Goal: Information Seeking & Learning: Learn about a topic

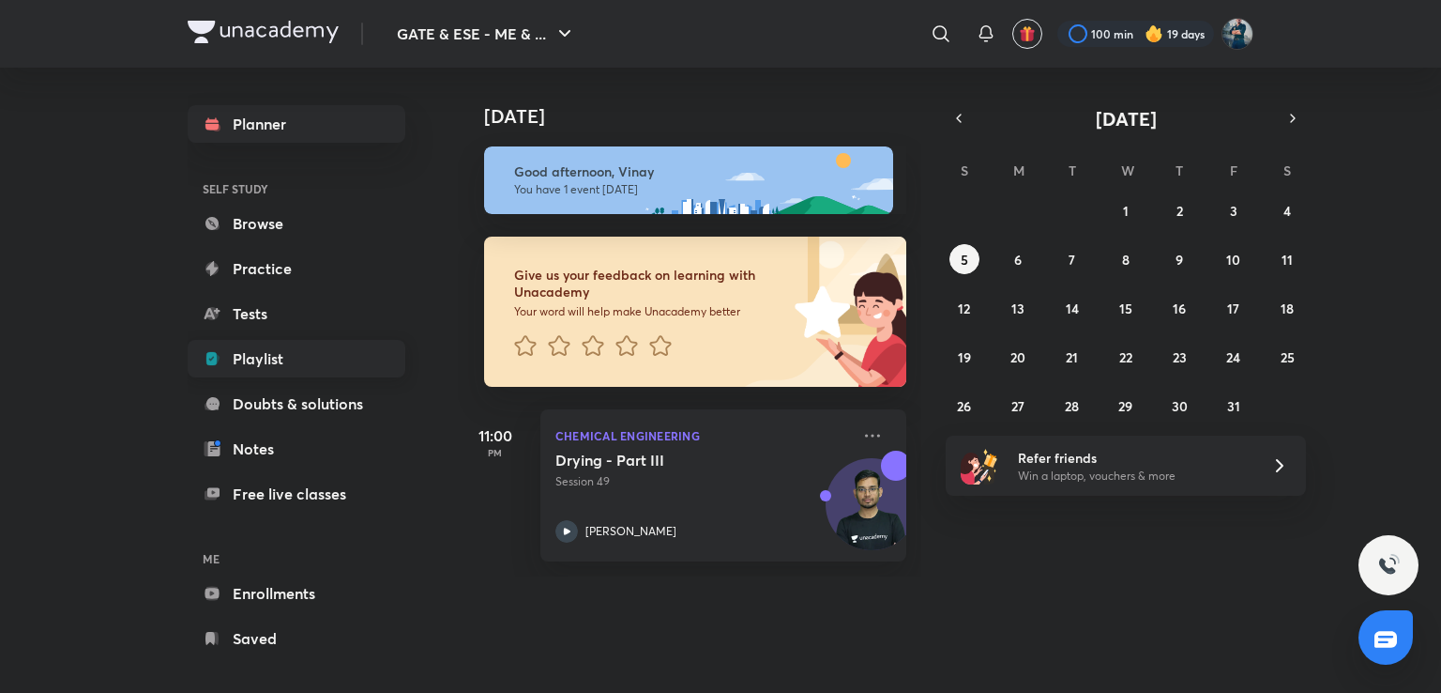
click at [306, 371] on link "Playlist" at bounding box center [297, 359] width 218 height 38
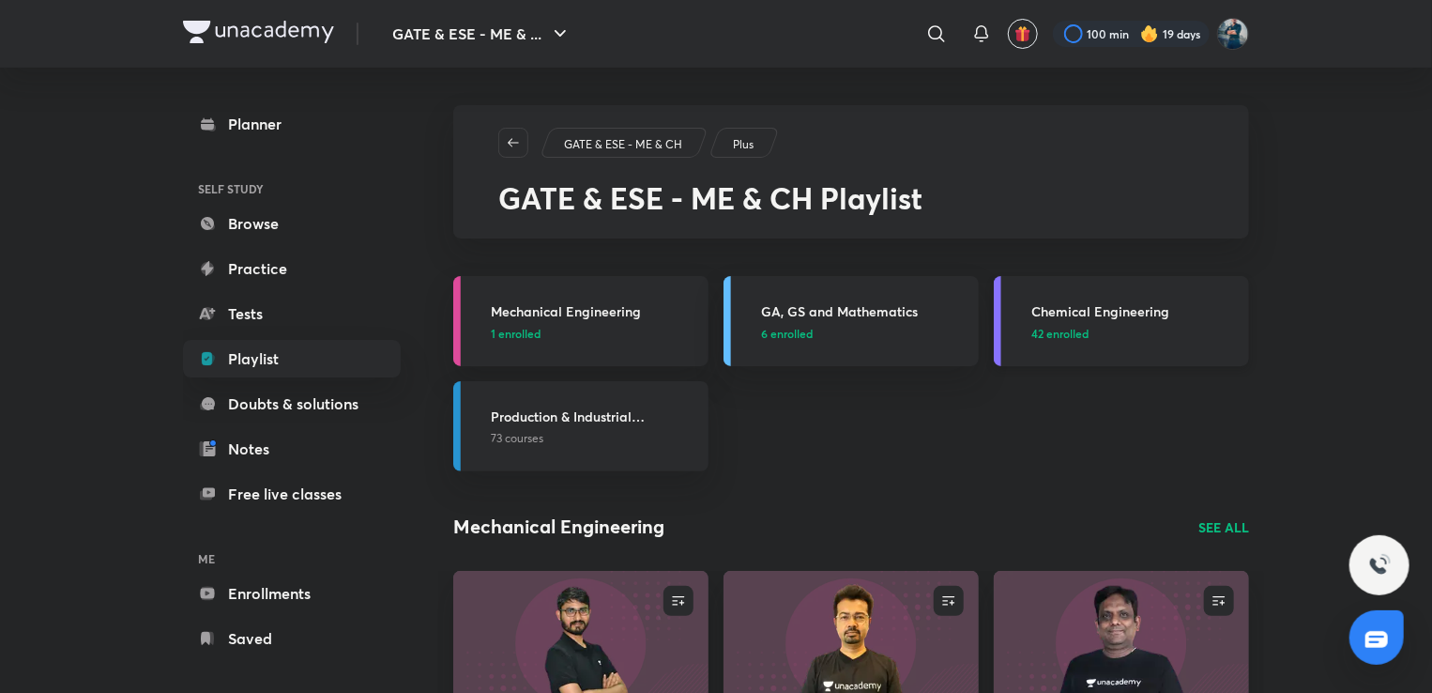
click at [1097, 301] on h3 "Chemical Engineering" at bounding box center [1134, 311] width 206 height 20
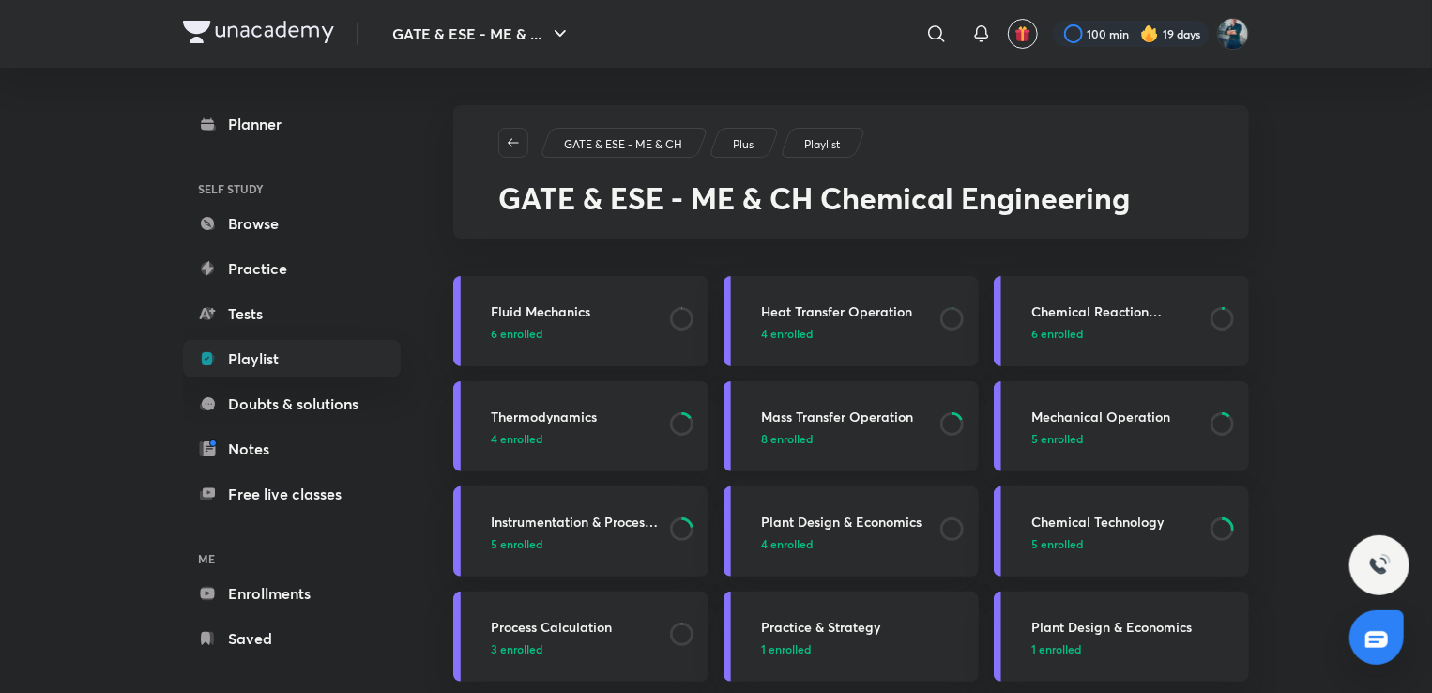
click at [773, 408] on h3 "Mass Transfer Operation" at bounding box center [845, 416] width 168 height 20
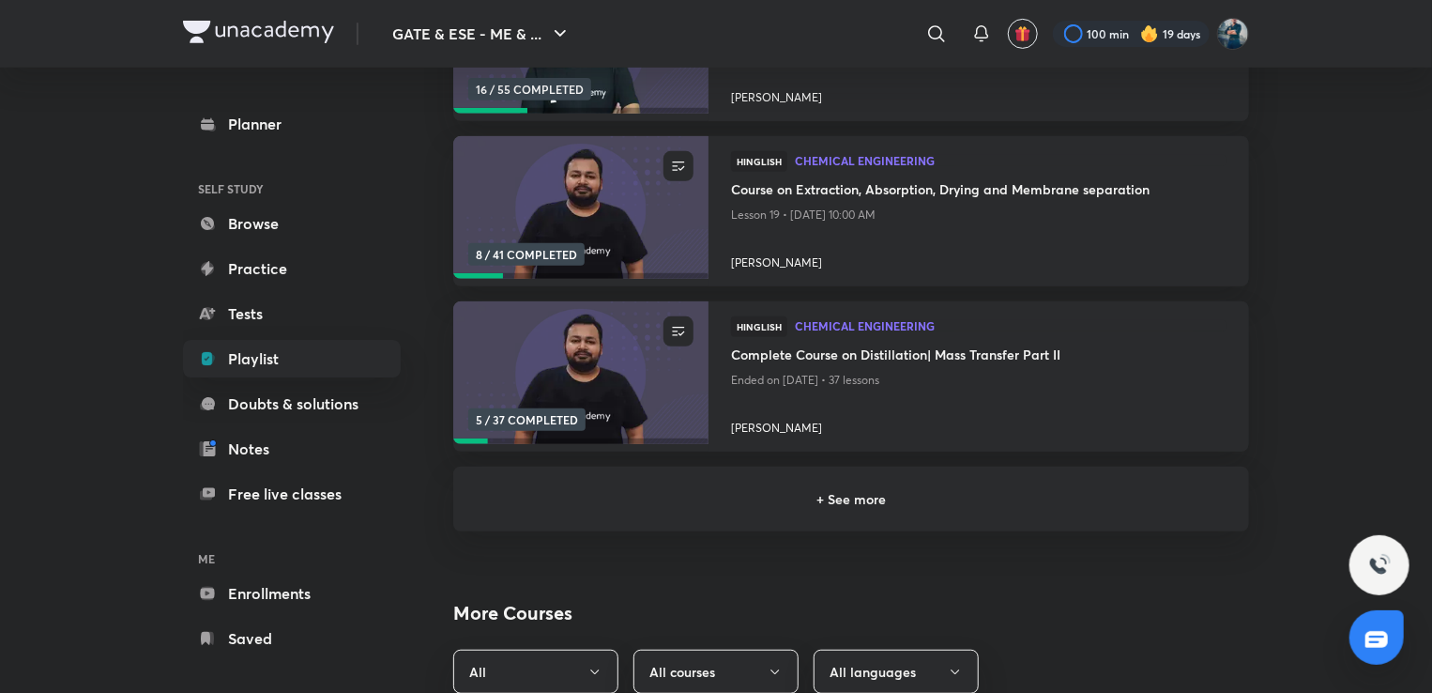
scroll to position [357, 0]
click at [807, 512] on div "+ See more" at bounding box center [851, 497] width 796 height 65
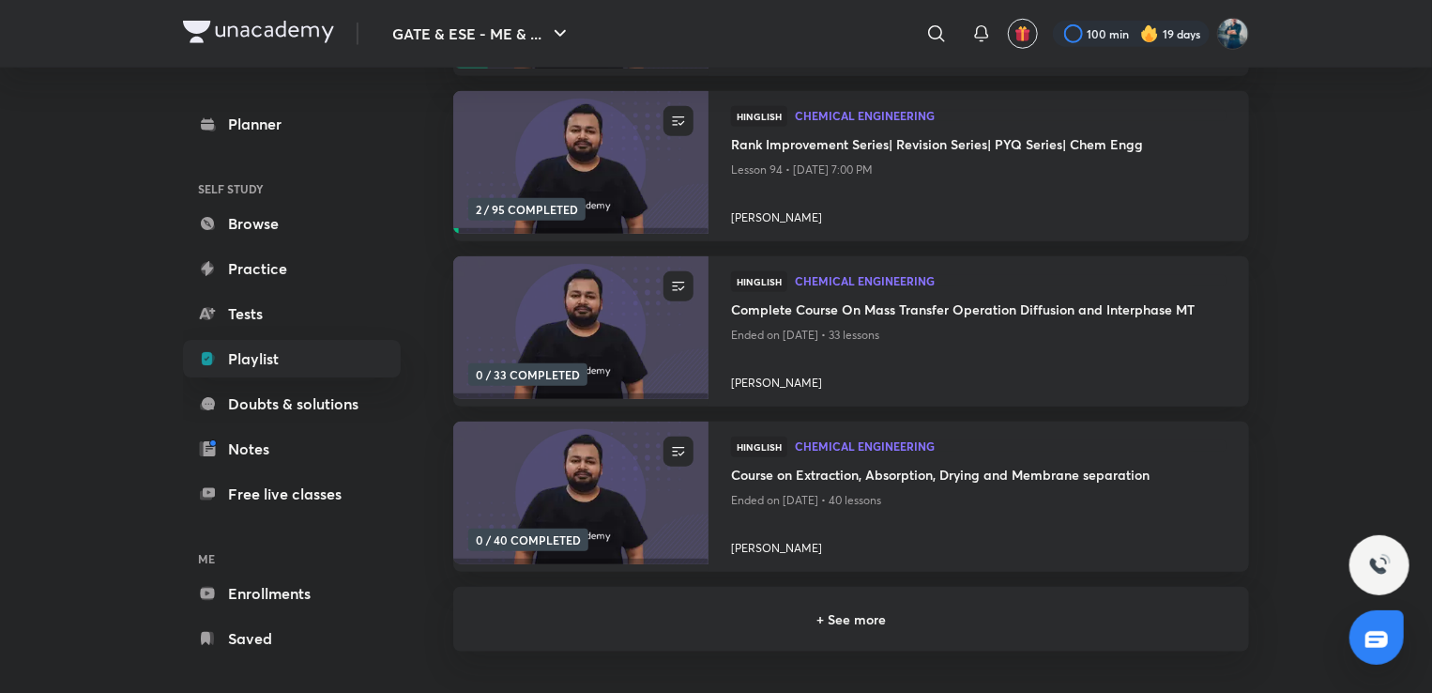
scroll to position [732, 0]
click at [824, 613] on h6 "+ See more" at bounding box center [851, 618] width 751 height 20
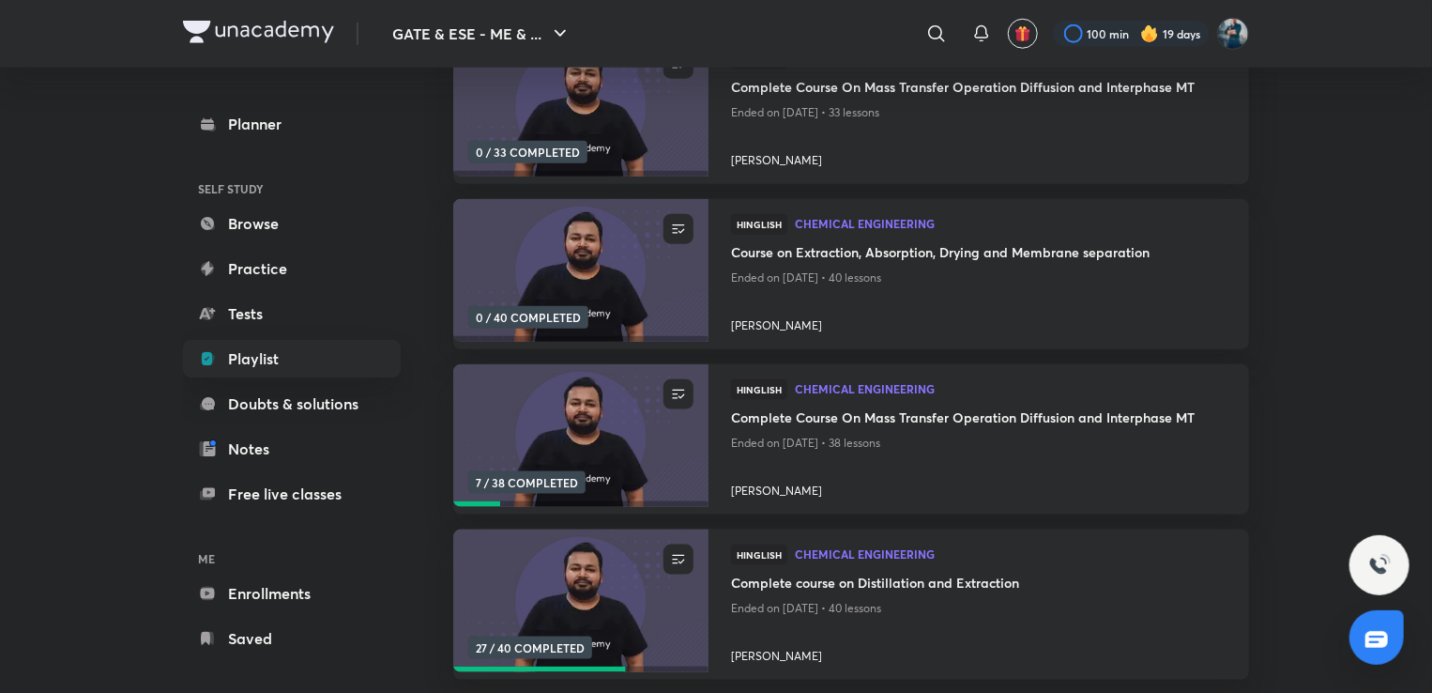
scroll to position [953, 0]
click at [845, 579] on h4 "Complete course on Distillation and Extraction" at bounding box center [978, 583] width 495 height 23
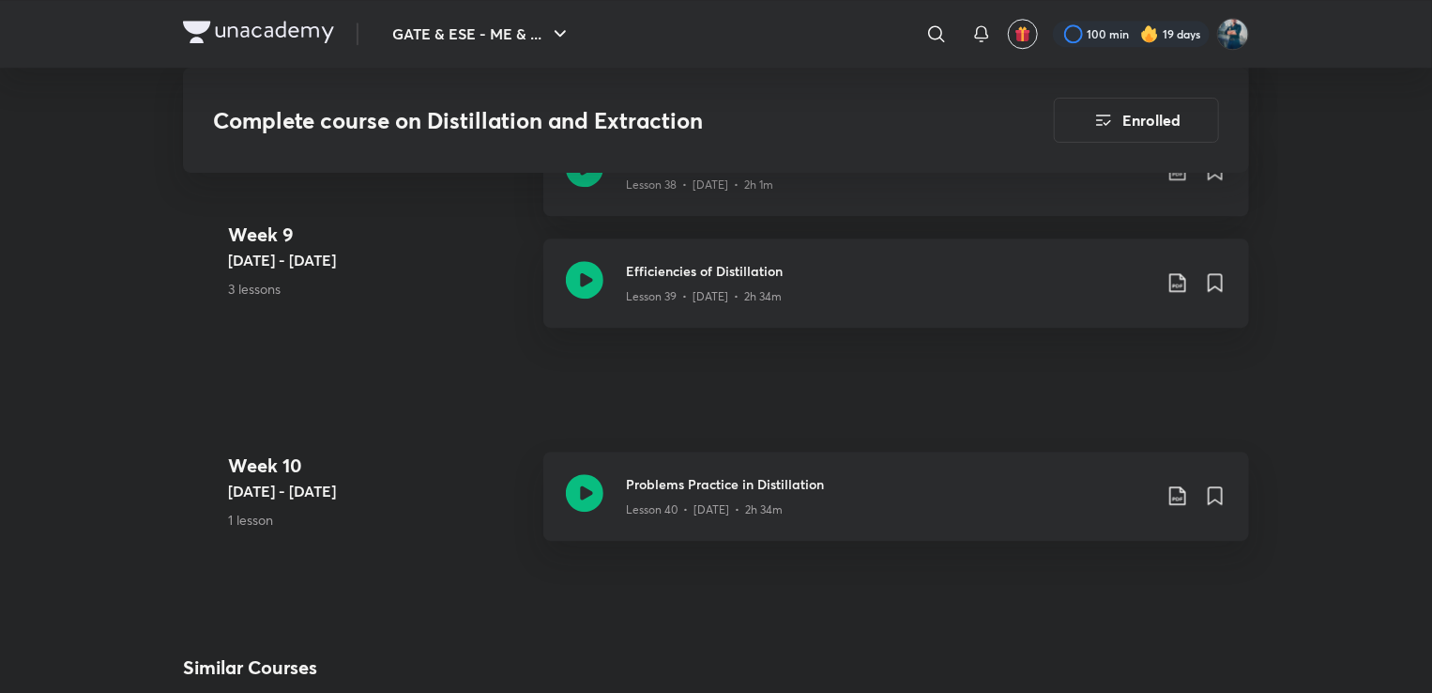
scroll to position [6334, 0]
